Goal: Find specific page/section: Find specific page/section

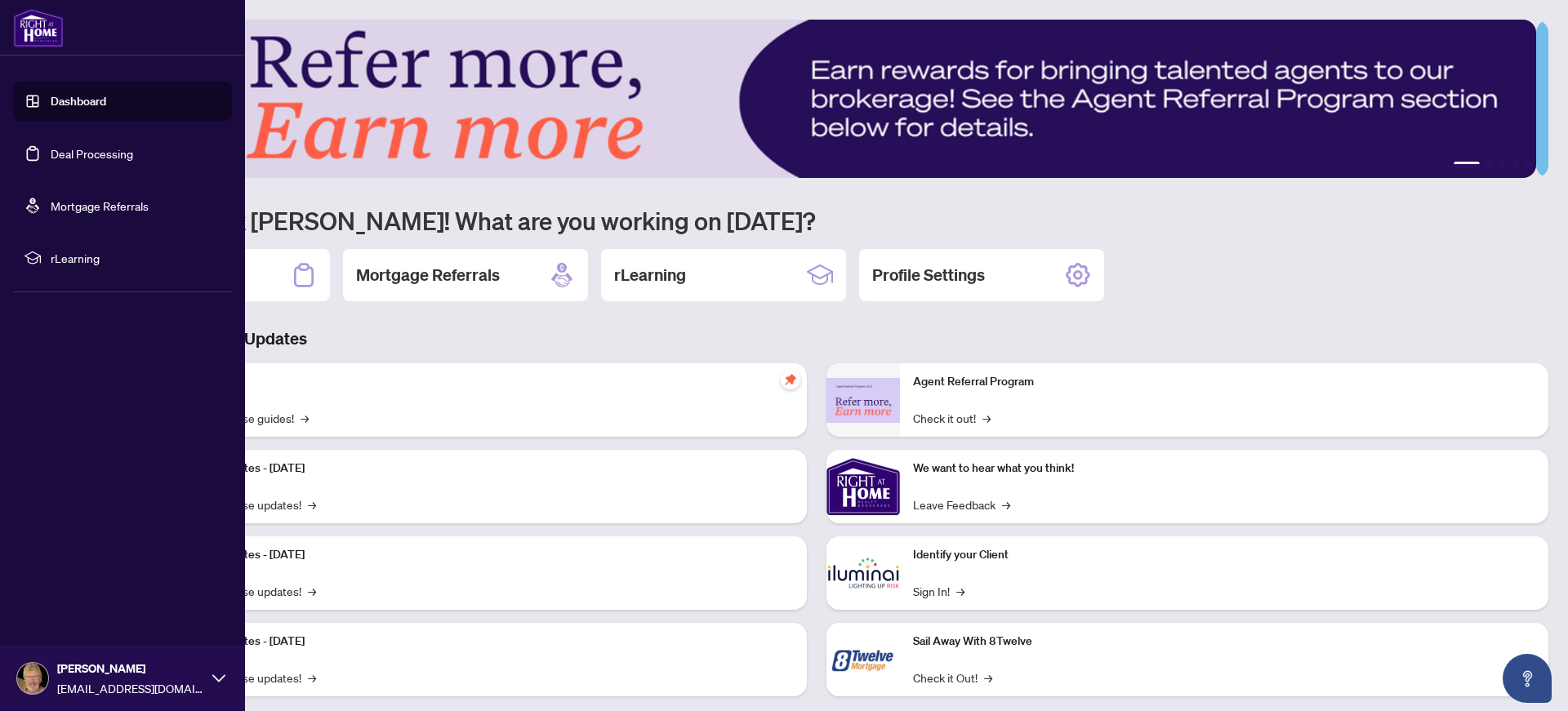
click at [86, 153] on link "Deal Processing" at bounding box center [92, 153] width 83 height 15
